Goal: Task Accomplishment & Management: Complete application form

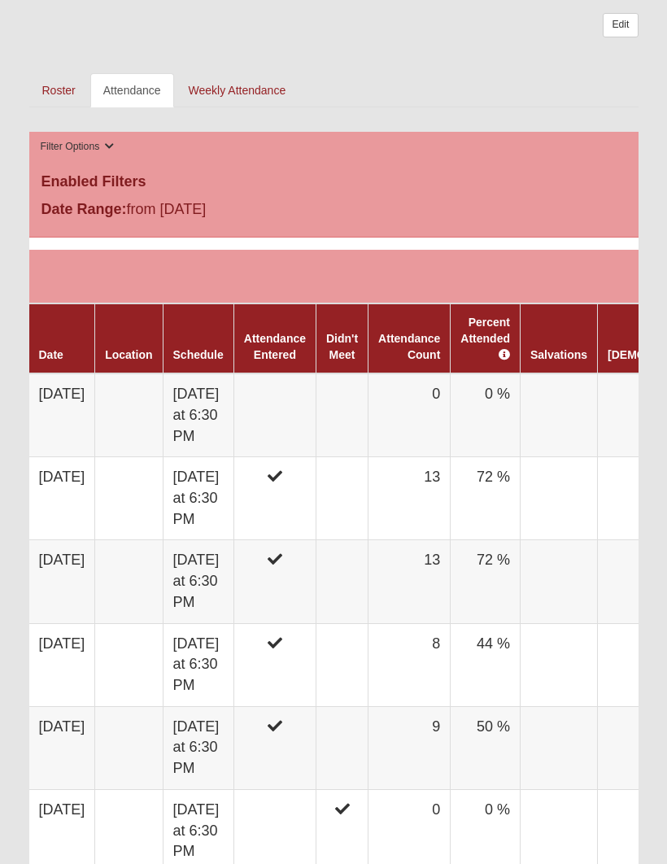
scroll to position [737, 0]
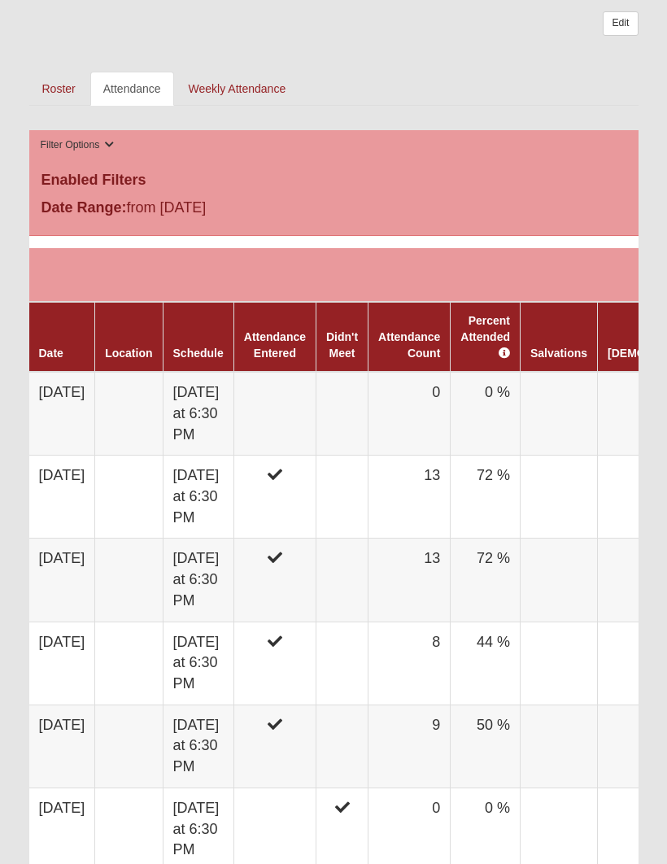
click at [88, 391] on td "[DATE]" at bounding box center [62, 414] width 66 height 84
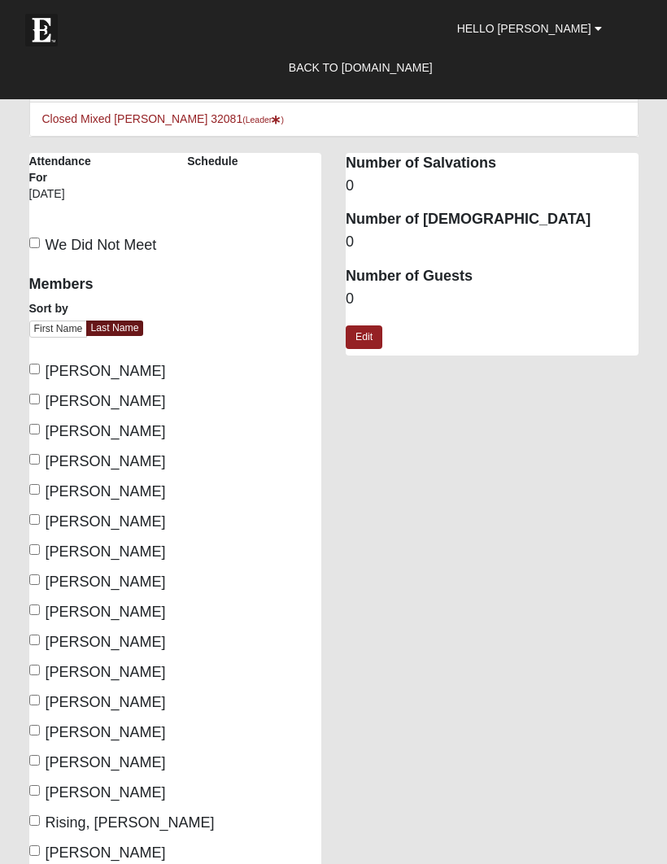
click at [33, 369] on input "[PERSON_NAME]" at bounding box center [34, 369] width 11 height 11
checkbox input "true"
click at [37, 399] on input "[PERSON_NAME]" at bounding box center [34, 399] width 11 height 11
checkbox input "true"
click at [36, 431] on input "[PERSON_NAME]" at bounding box center [34, 429] width 11 height 11
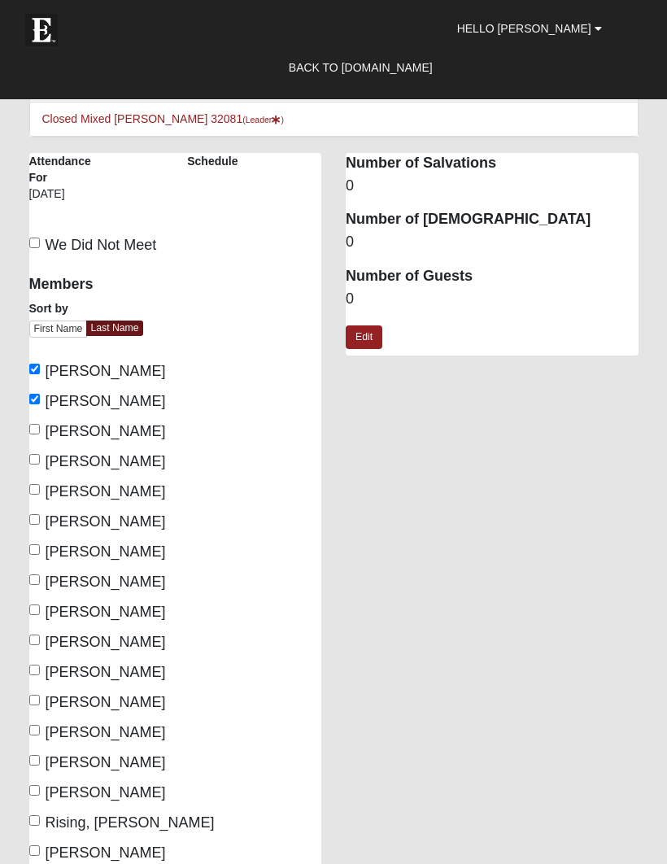
checkbox input "true"
click at [33, 454] on input "[PERSON_NAME]" at bounding box center [34, 459] width 11 height 11
checkbox input "true"
click at [33, 485] on input "[PERSON_NAME]" at bounding box center [34, 489] width 11 height 11
checkbox input "true"
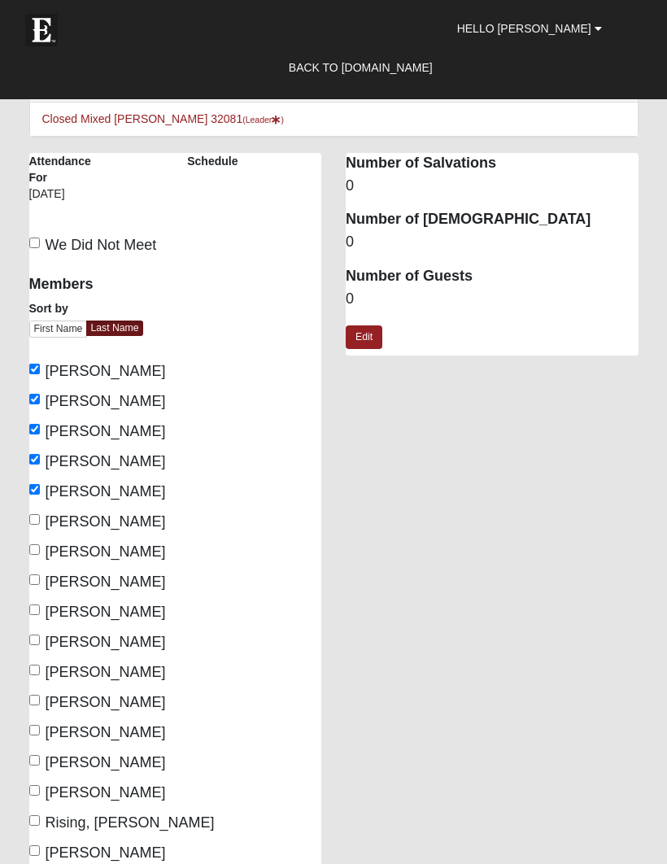
click at [37, 519] on input "[PERSON_NAME]" at bounding box center [34, 519] width 11 height 11
checkbox input "true"
click at [32, 546] on input "[PERSON_NAME]" at bounding box center [34, 549] width 11 height 11
checkbox input "true"
click at [36, 575] on input "[PERSON_NAME]" at bounding box center [34, 579] width 11 height 11
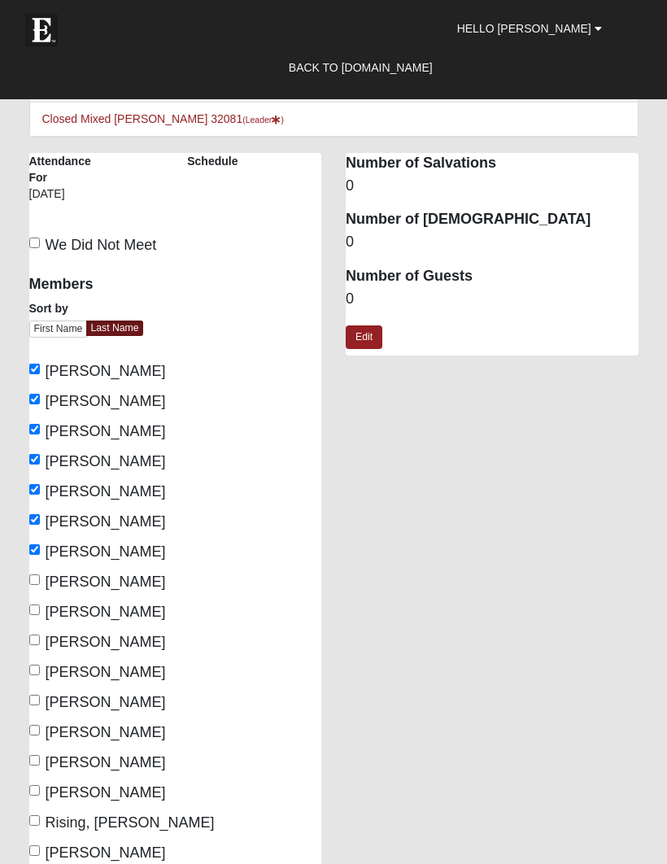
checkbox input "true"
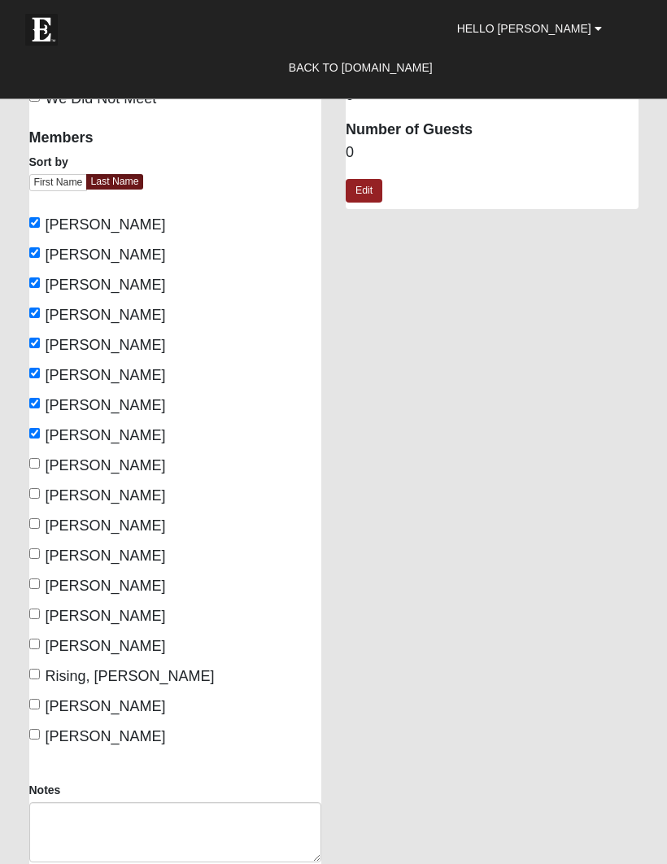
scroll to position [142, 0]
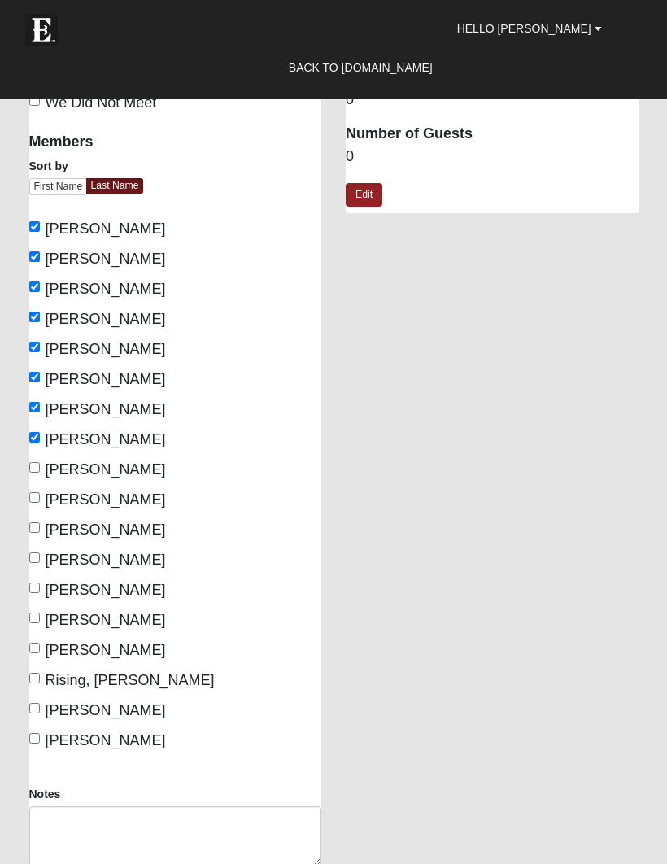
click at [31, 469] on input "[PERSON_NAME]" at bounding box center [34, 467] width 11 height 11
checkbox input "true"
click at [29, 497] on input "[PERSON_NAME]" at bounding box center [34, 497] width 11 height 11
checkbox input "true"
click at [30, 530] on input "[PERSON_NAME]" at bounding box center [34, 527] width 11 height 11
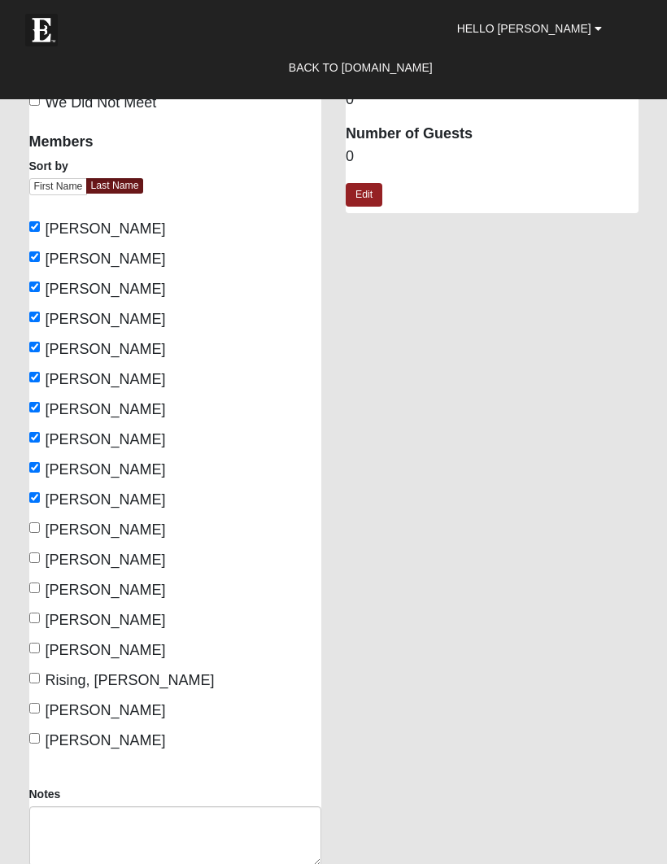
checkbox input "true"
click at [36, 704] on input "[PERSON_NAME]" at bounding box center [34, 708] width 11 height 11
checkbox input "true"
click at [29, 736] on input "[PERSON_NAME]" at bounding box center [34, 738] width 11 height 11
checkbox input "true"
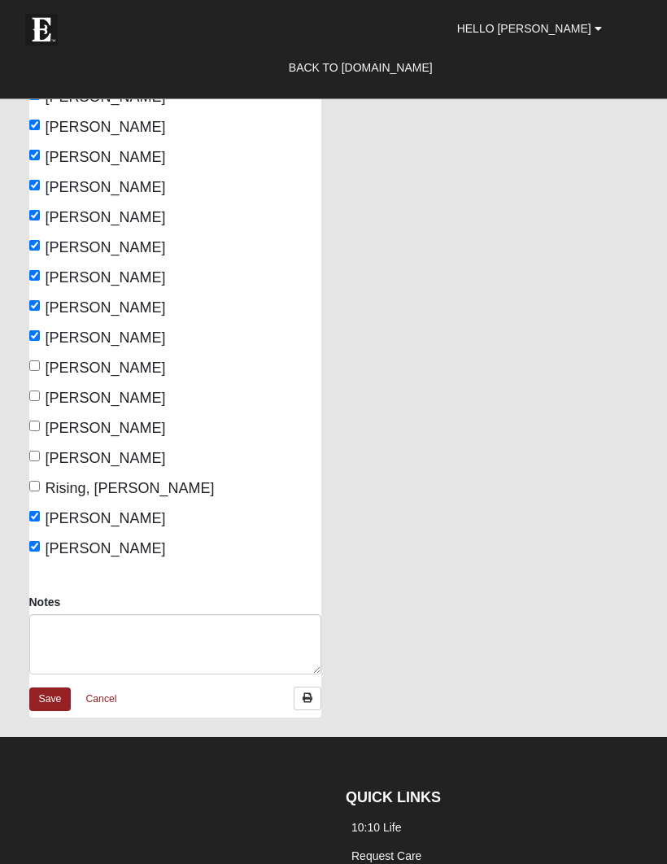
scroll to position [334, 0]
click at [44, 692] on link "Save" at bounding box center [50, 700] width 42 height 24
